Goal: Task Accomplishment & Management: Manage account settings

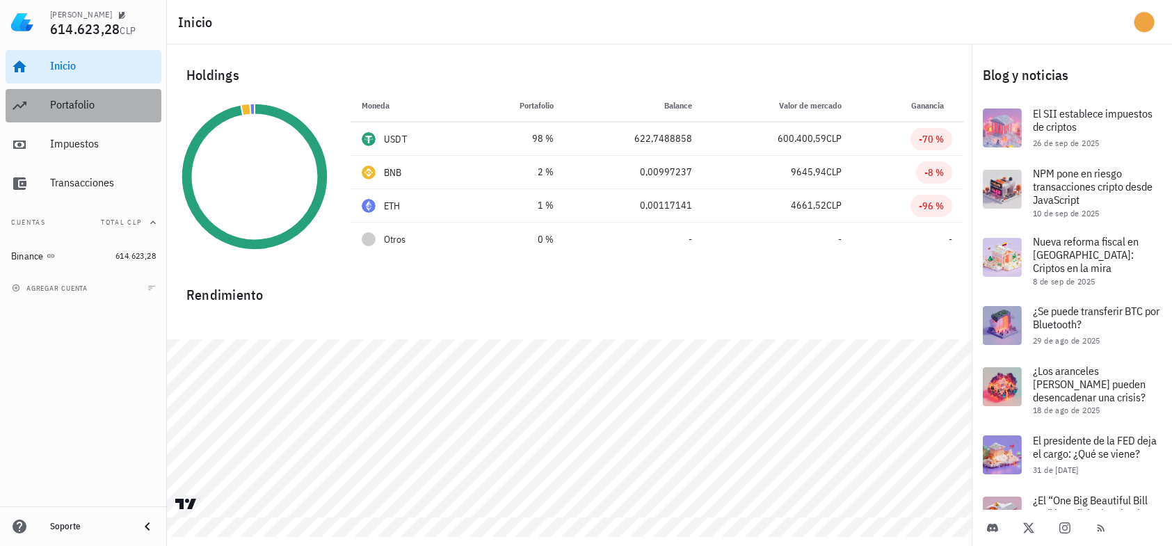
click at [72, 104] on div "Portafolio" at bounding box center [103, 104] width 106 height 13
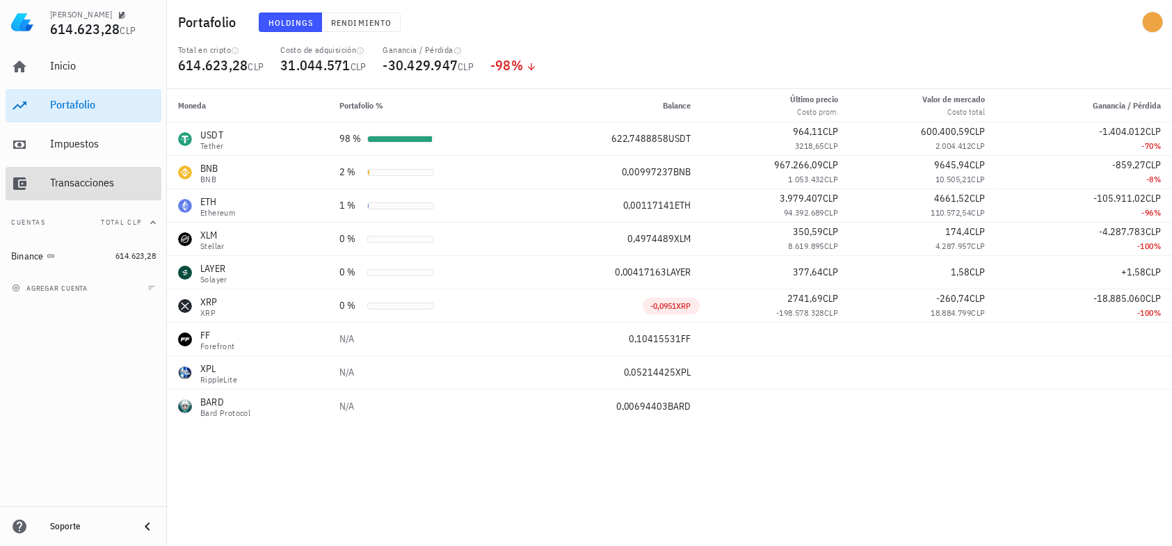
click at [45, 178] on link "Transacciones" at bounding box center [84, 183] width 156 height 33
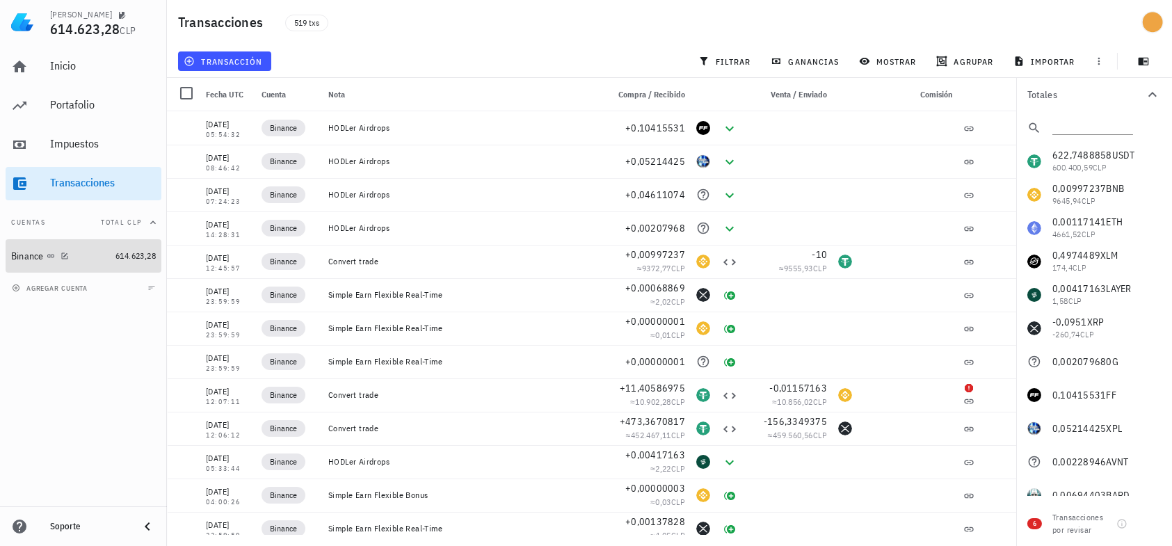
click at [79, 254] on div "Binance" at bounding box center [60, 256] width 99 height 13
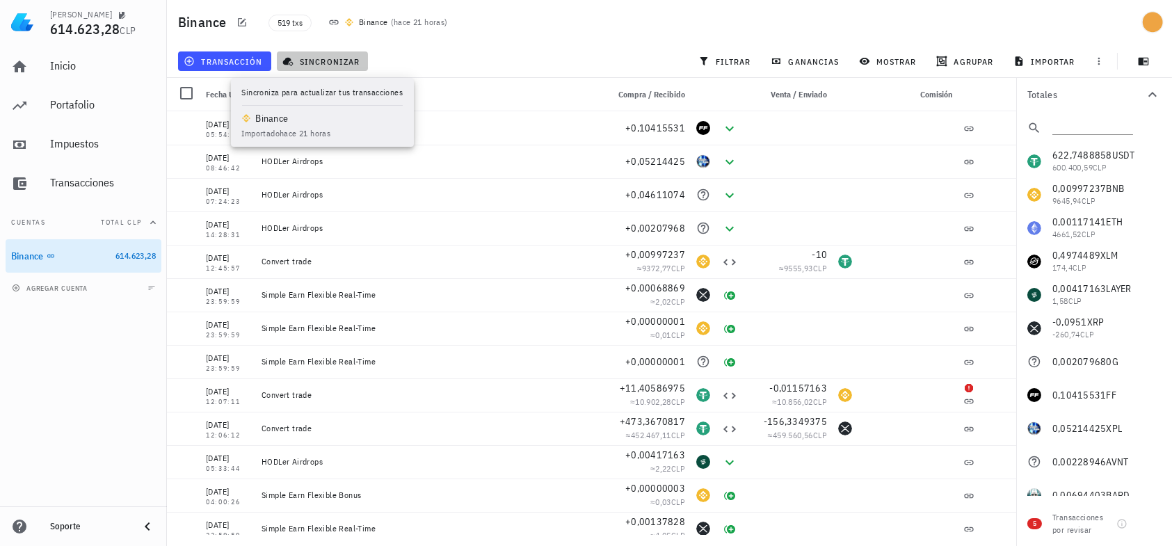
click at [320, 58] on span "sincronizar" at bounding box center [322, 61] width 74 height 11
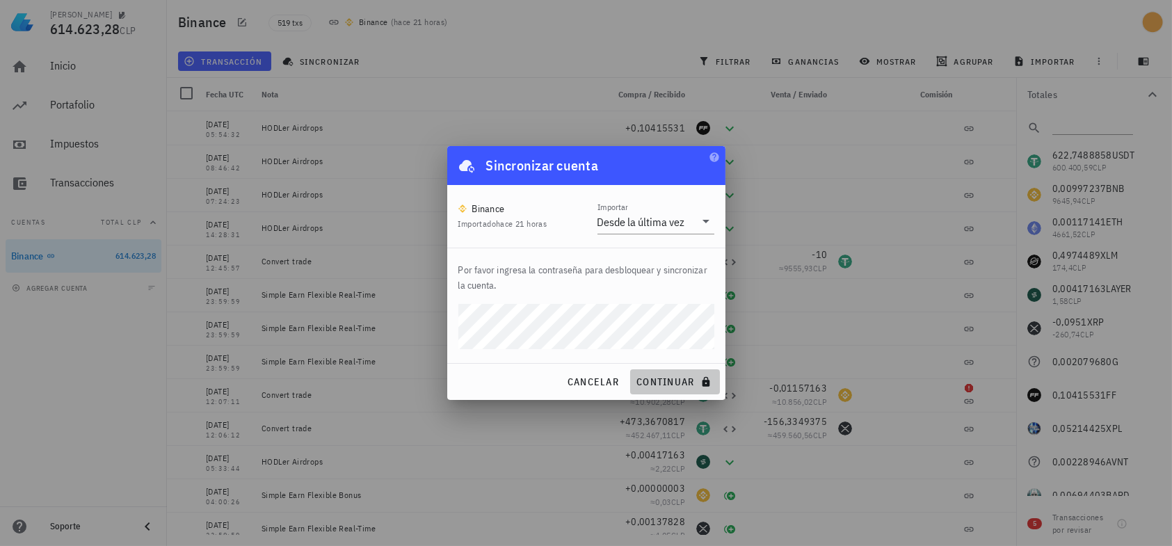
click at [657, 378] on span "continuar" at bounding box center [675, 382] width 78 height 13
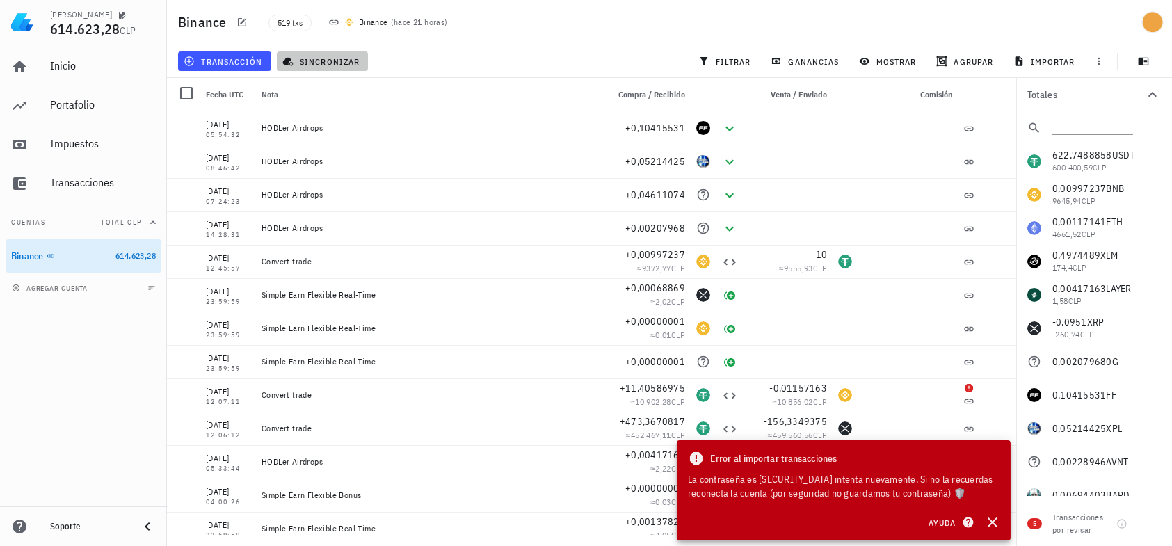
click at [330, 60] on span "sincronizar" at bounding box center [322, 61] width 74 height 11
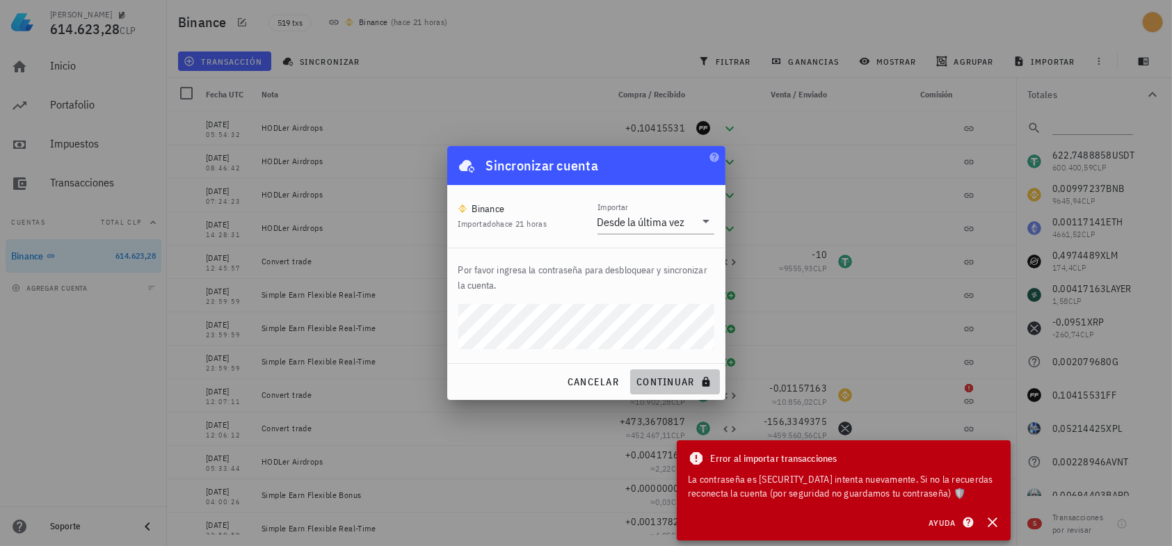
click at [664, 383] on span "continuar" at bounding box center [675, 382] width 78 height 13
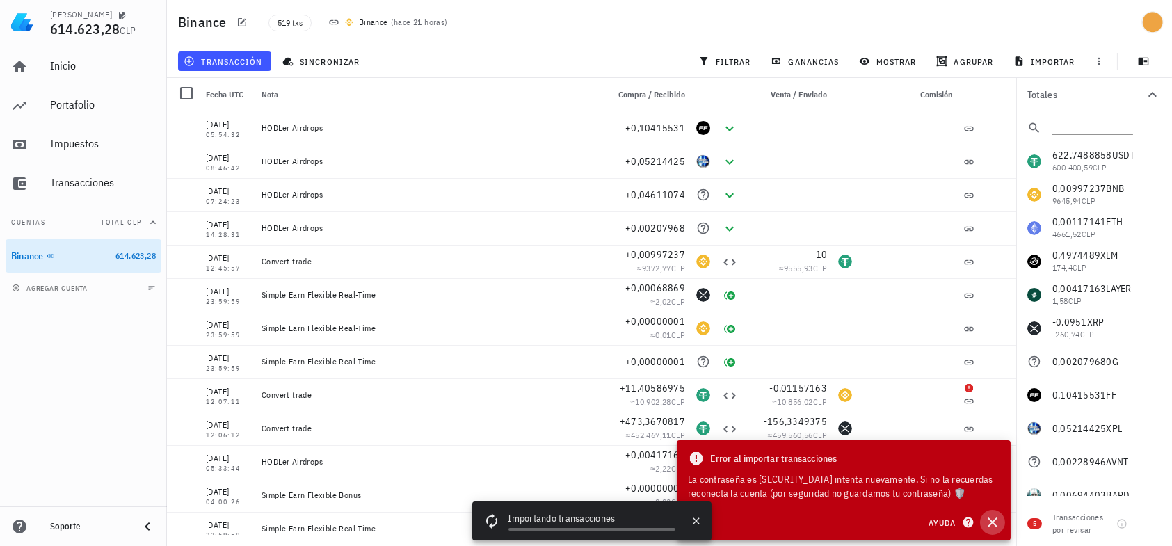
click at [997, 520] on icon "button" at bounding box center [992, 522] width 17 height 17
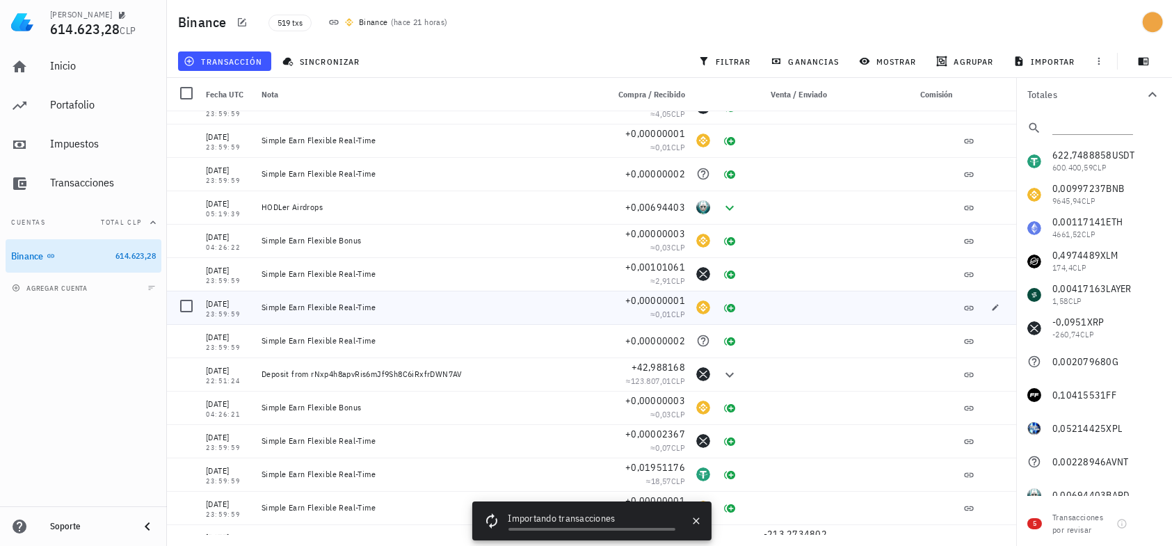
scroll to position [556, 0]
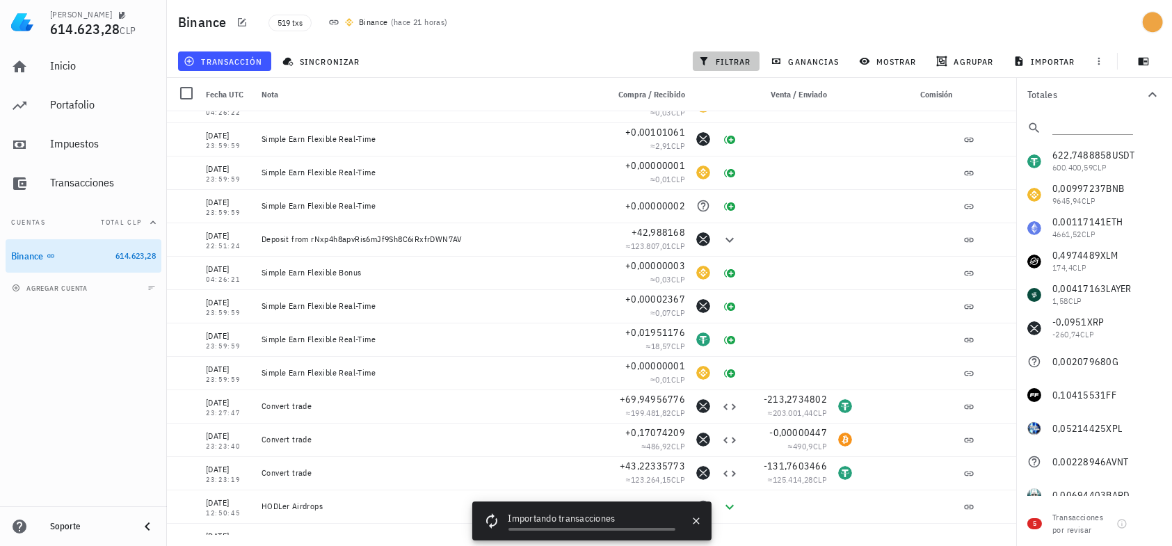
click at [740, 61] on span "filtrar" at bounding box center [726, 61] width 50 height 11
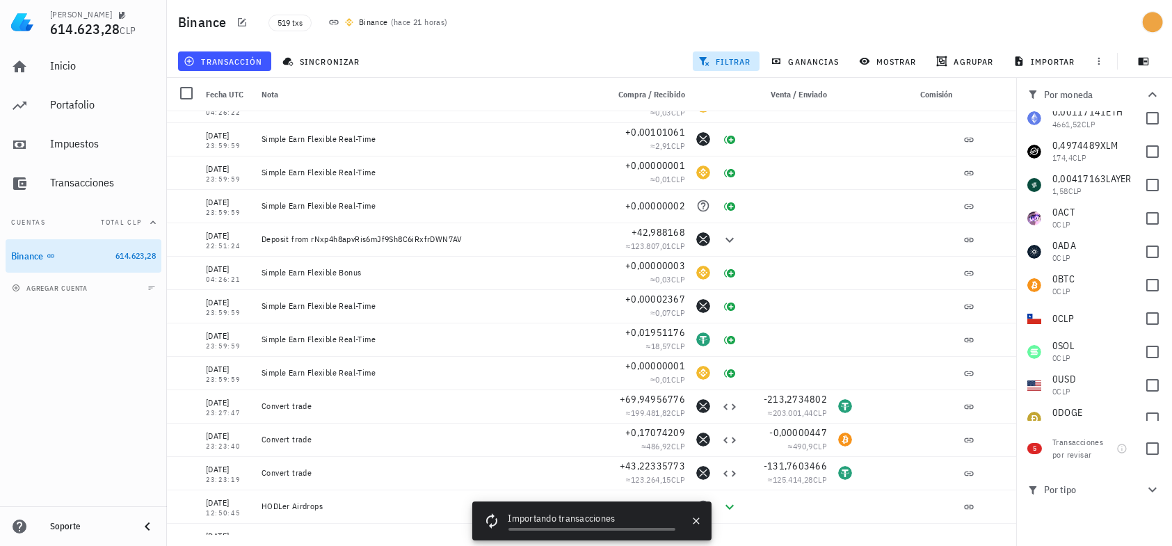
scroll to position [0, 0]
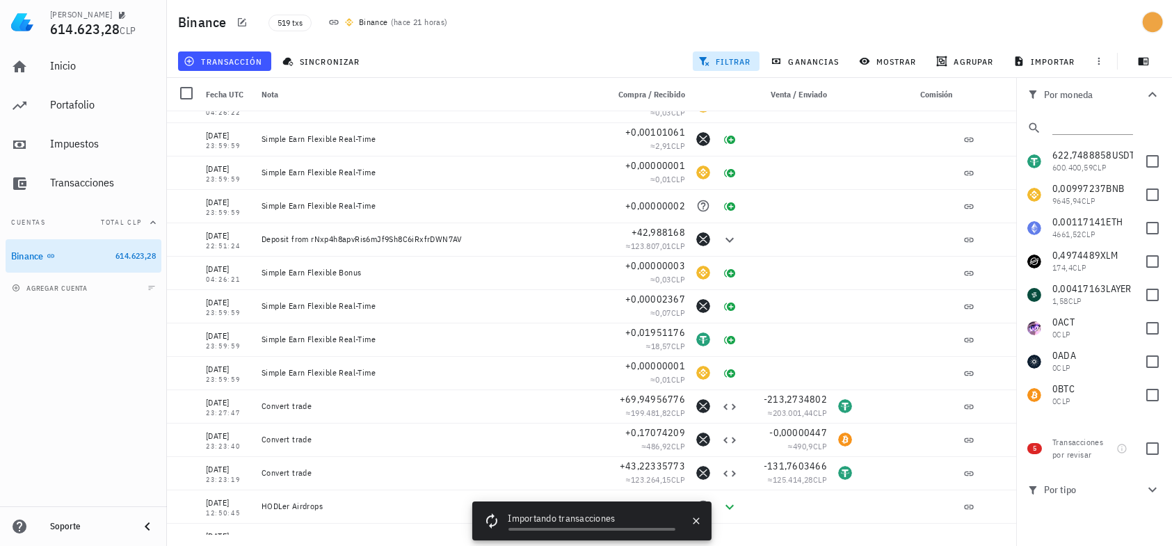
click at [704, 65] on icon "button" at bounding box center [704, 61] width 10 height 9
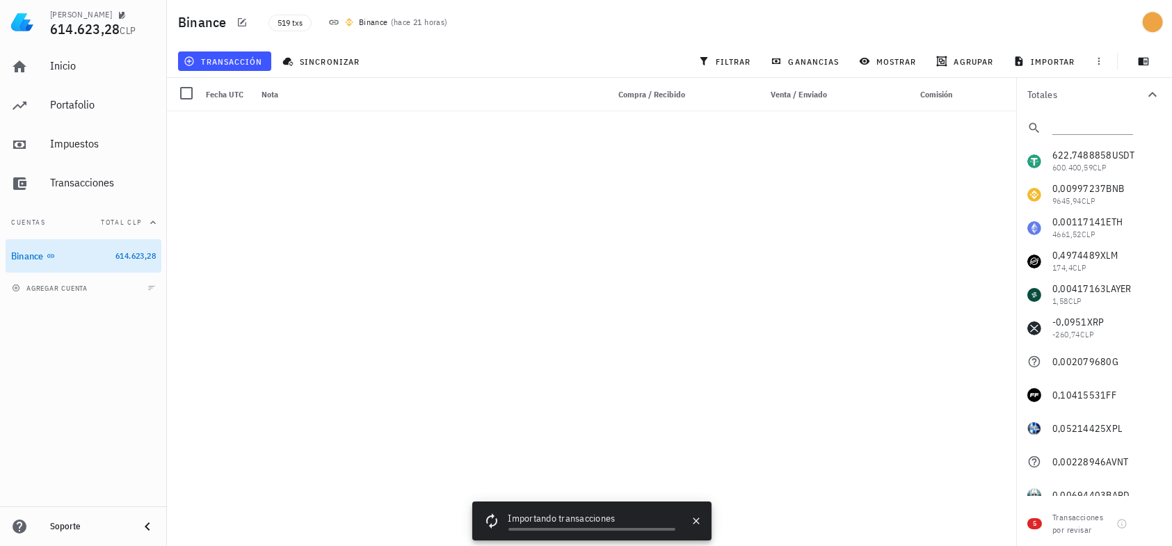
scroll to position [13494, 0]
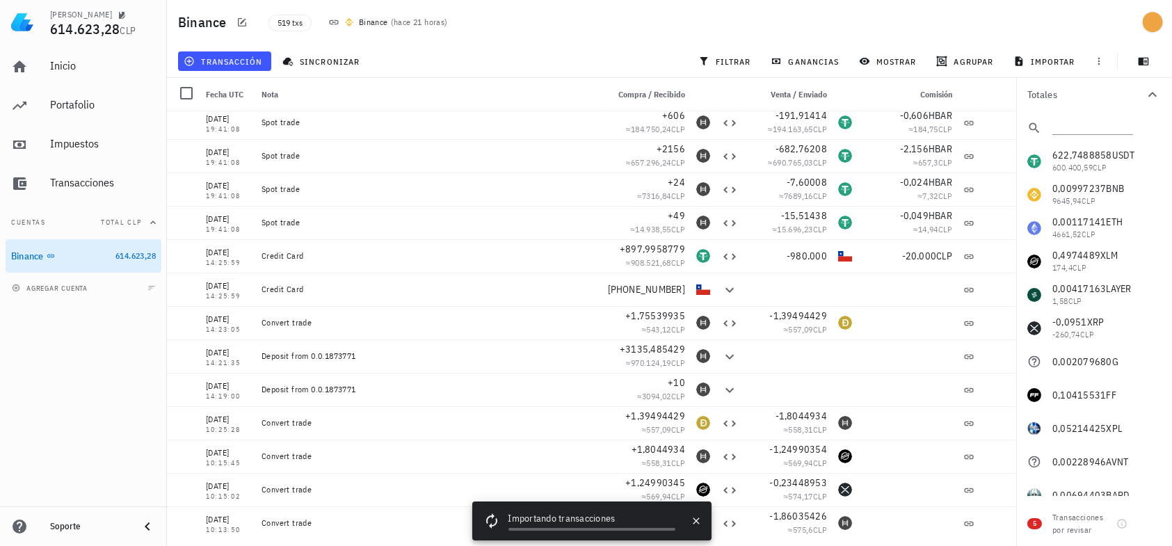
click at [224, 91] on span "Fecha UTC" at bounding box center [225, 94] width 38 height 10
click at [188, 94] on div at bounding box center [187, 93] width 24 height 24
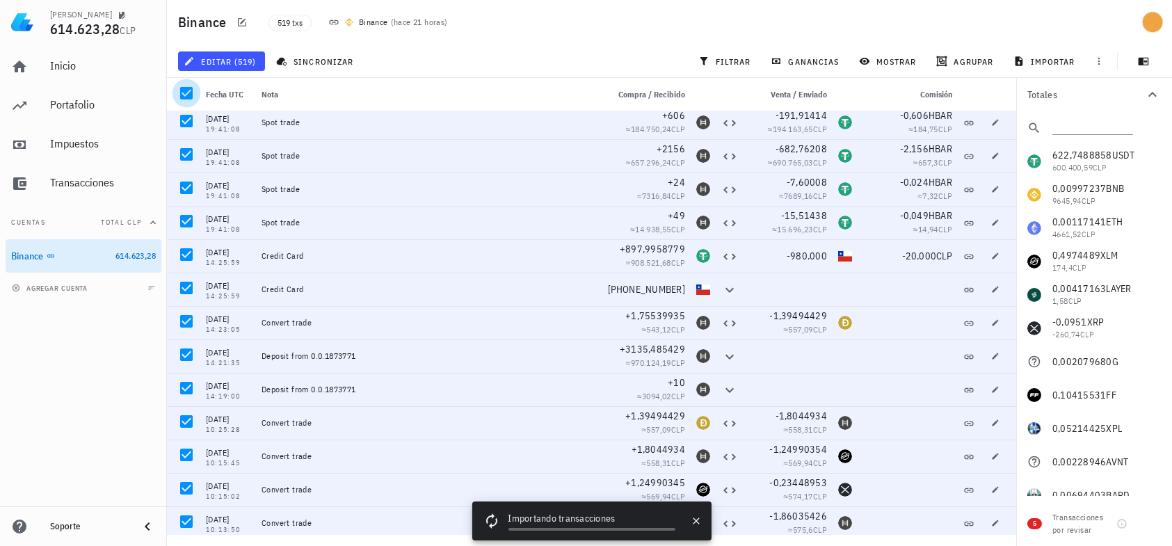
click at [183, 95] on div at bounding box center [187, 93] width 24 height 24
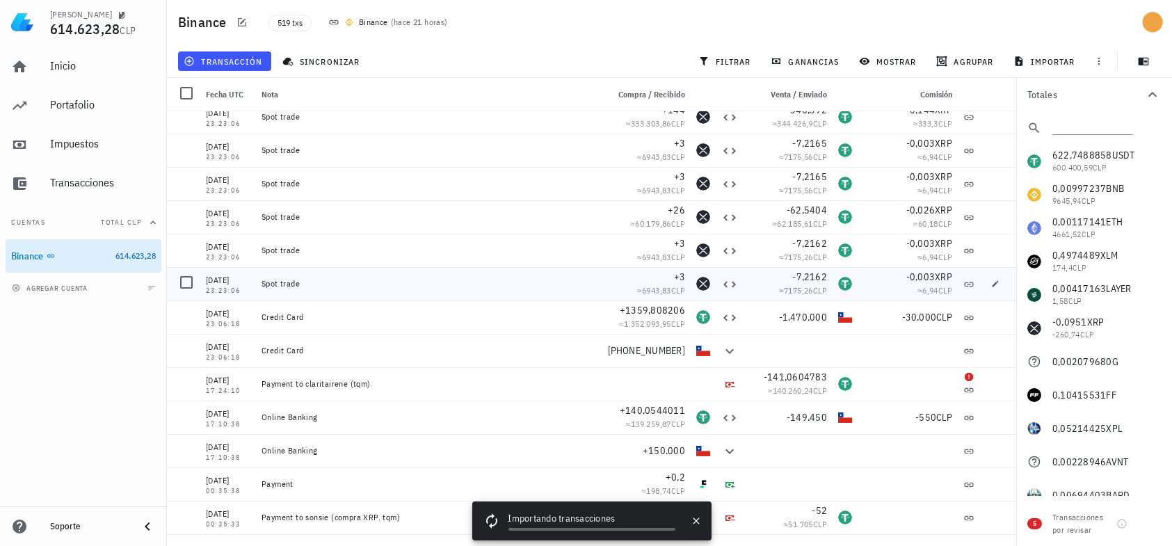
scroll to position [14676, 0]
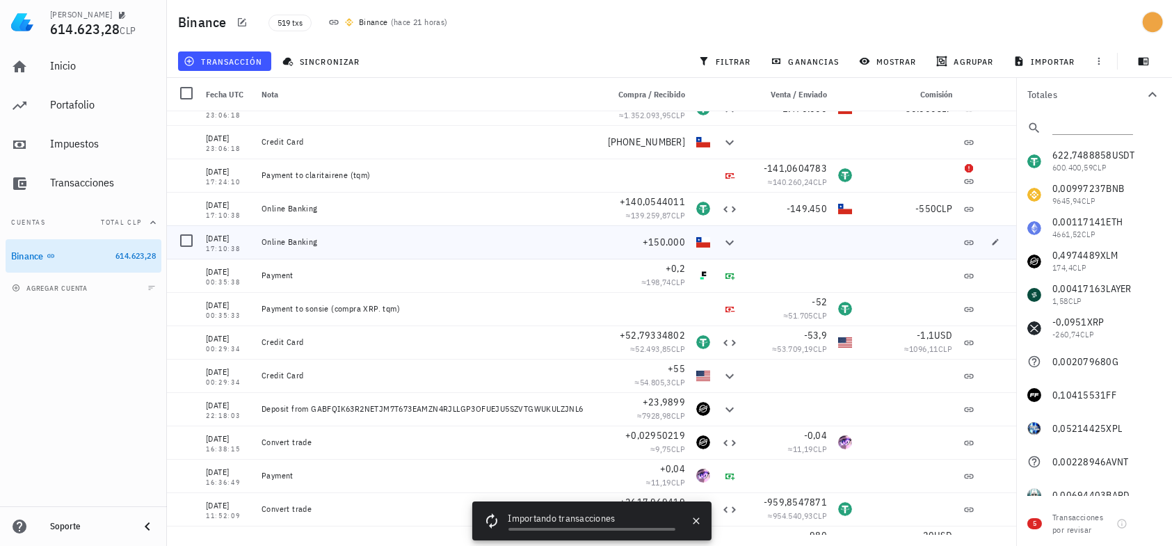
click at [400, 241] on div "Online Banking" at bounding box center [429, 241] width 335 height 11
click at [190, 243] on div at bounding box center [187, 241] width 24 height 24
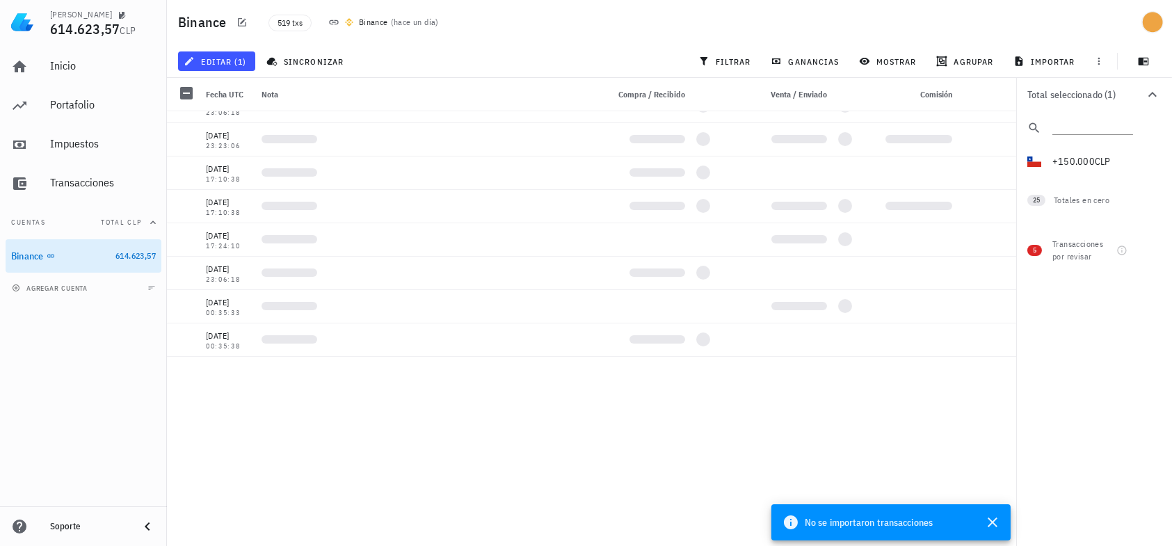
scroll to position [13494, 0]
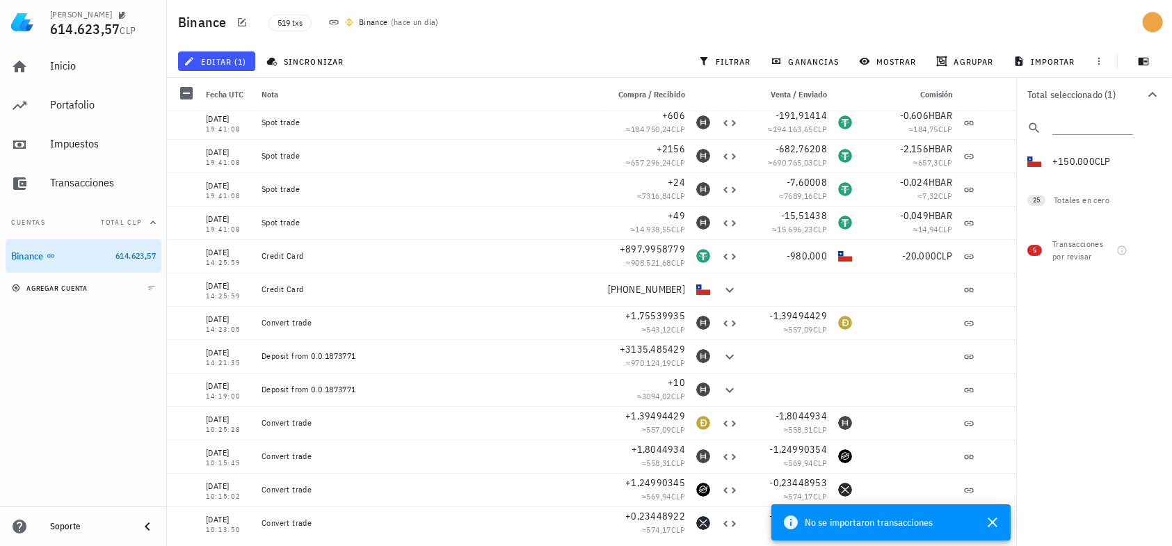
click at [65, 285] on span "agregar cuenta" at bounding box center [51, 288] width 73 height 9
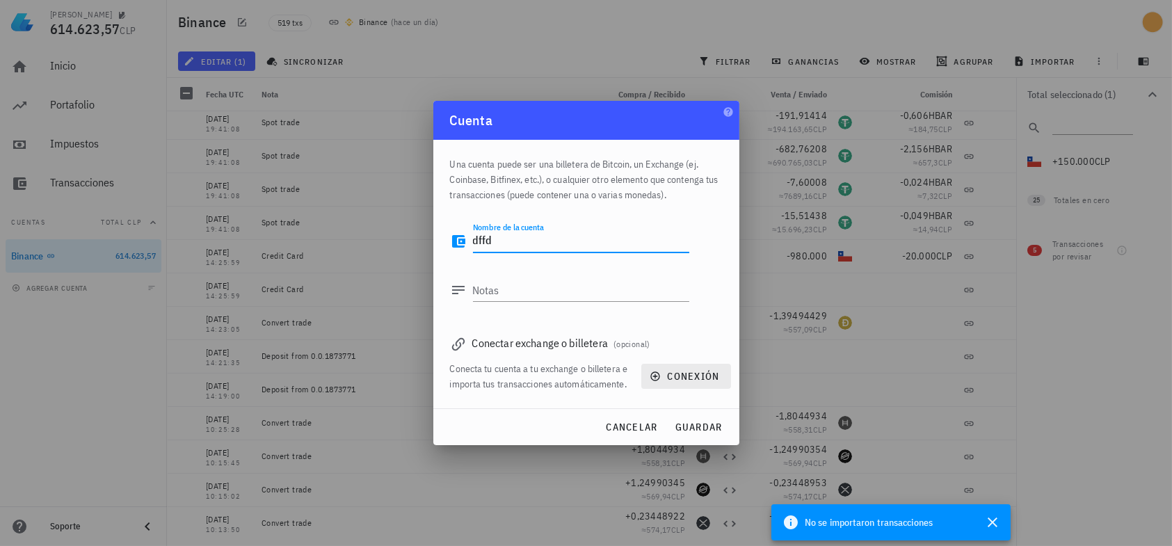
type textarea "dffd"
click at [676, 372] on span "conexión" at bounding box center [685, 376] width 67 height 13
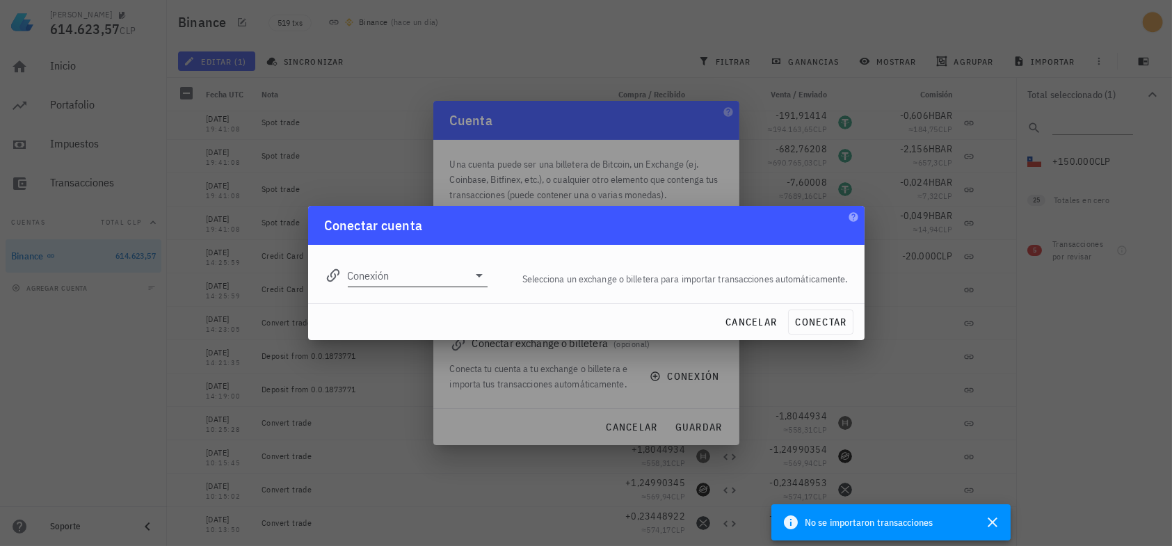
click at [472, 278] on icon at bounding box center [479, 275] width 17 height 17
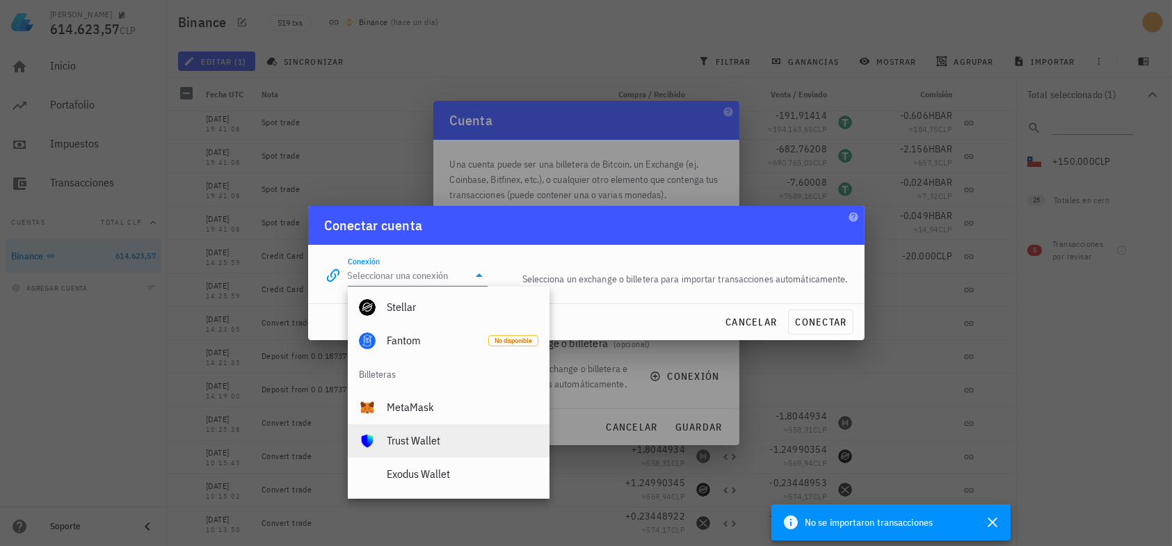
scroll to position [698, 0]
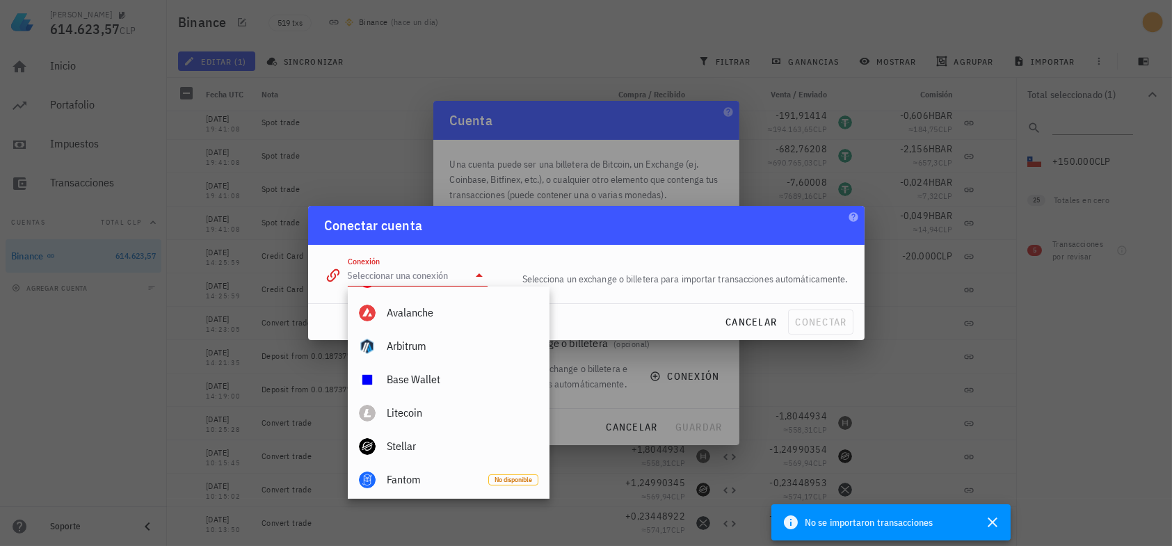
click at [765, 214] on div "Conectar cuenta" at bounding box center [586, 225] width 556 height 39
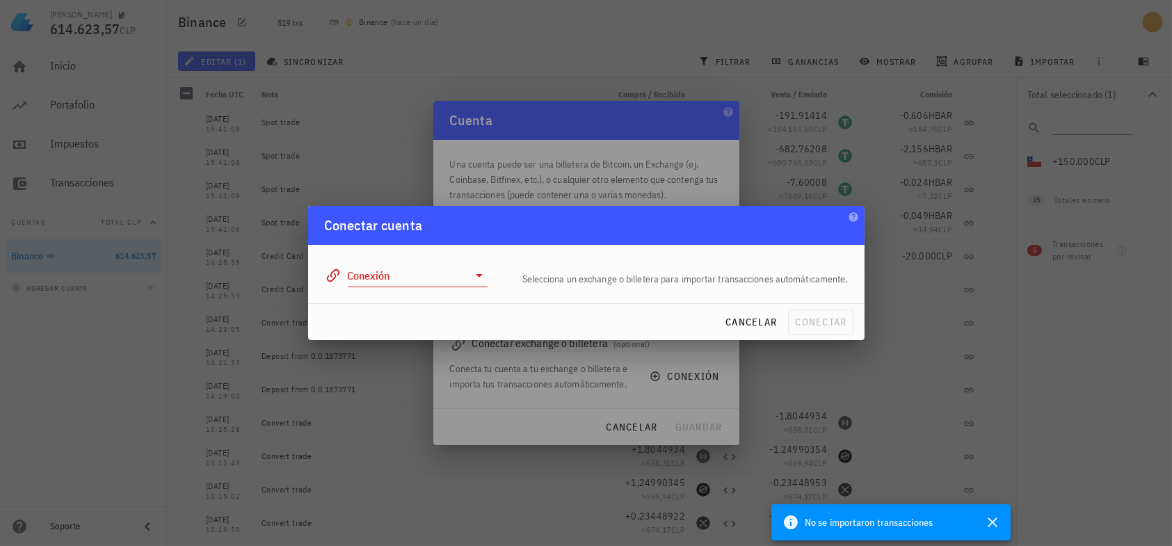
click at [760, 217] on div "Conectar cuenta" at bounding box center [586, 225] width 556 height 39
click at [325, 186] on div at bounding box center [586, 273] width 1172 height 546
click at [749, 325] on span "cancelar" at bounding box center [751, 322] width 52 height 13
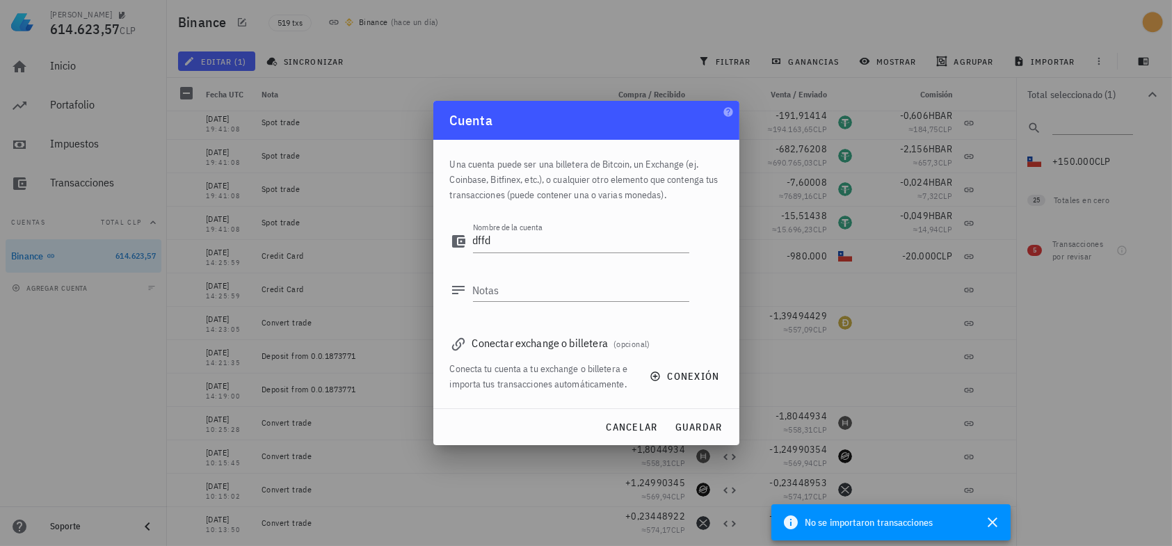
click at [520, 70] on div at bounding box center [586, 273] width 1172 height 546
click at [622, 422] on span "cancelar" at bounding box center [631, 427] width 52 height 13
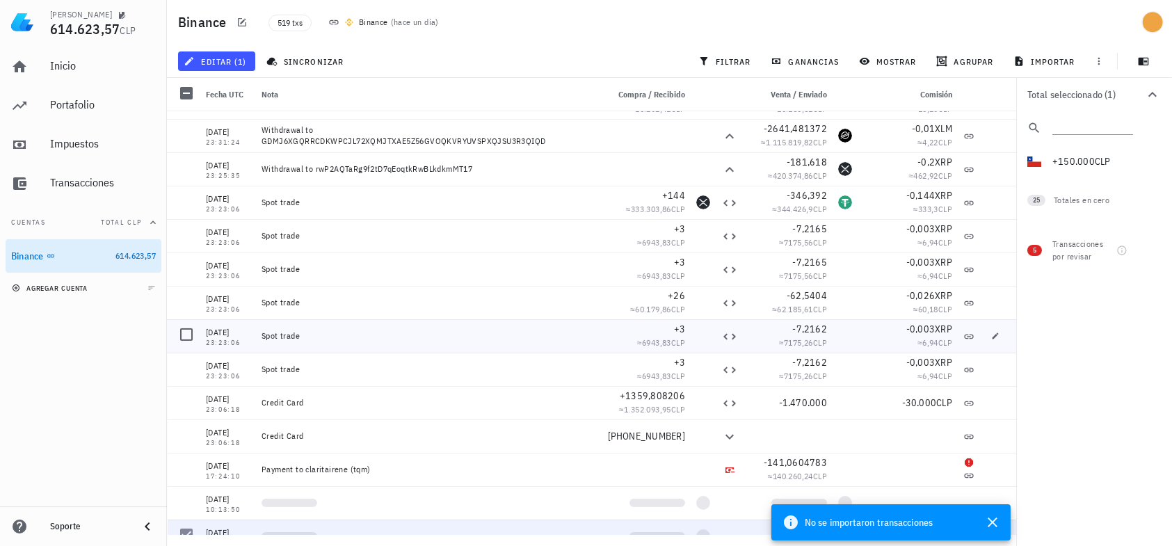
scroll to position [14467, 0]
